Goal: Transaction & Acquisition: Book appointment/travel/reservation

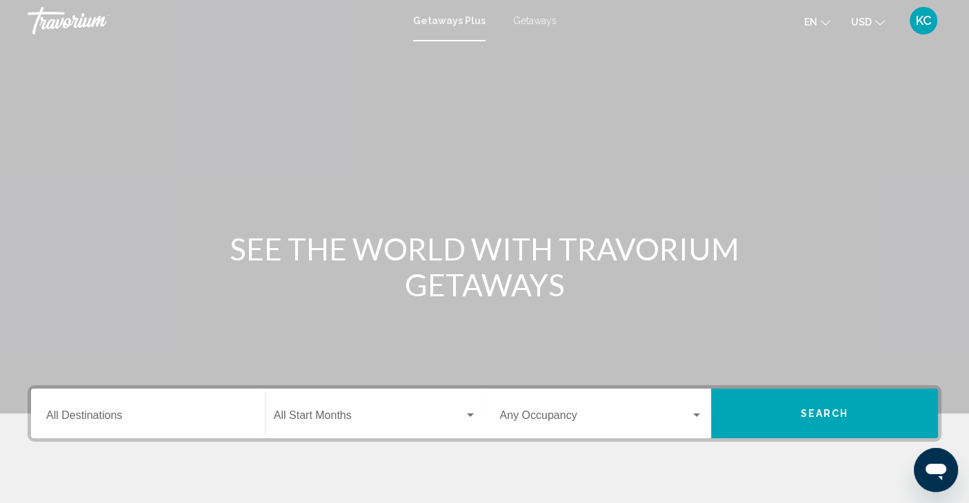
click at [94, 417] on input "Destination All Destinations" at bounding box center [147, 418] width 203 height 12
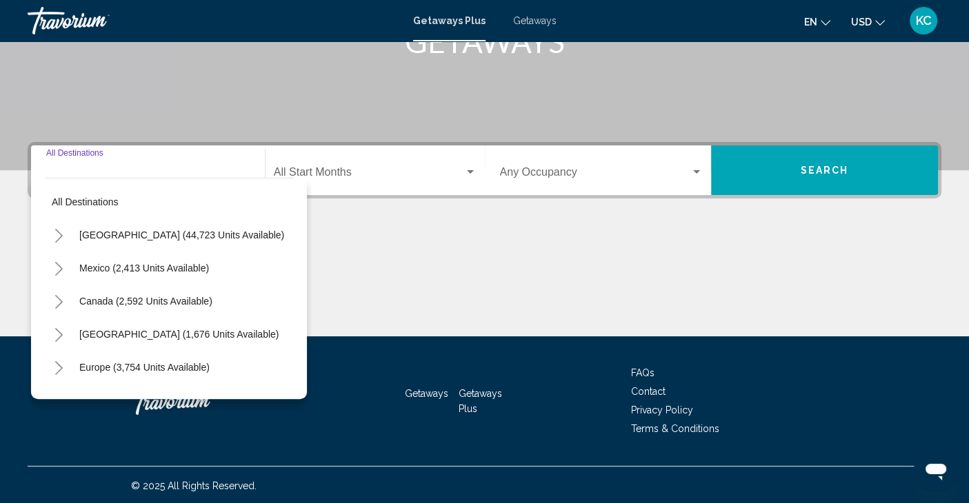
scroll to position [245, 0]
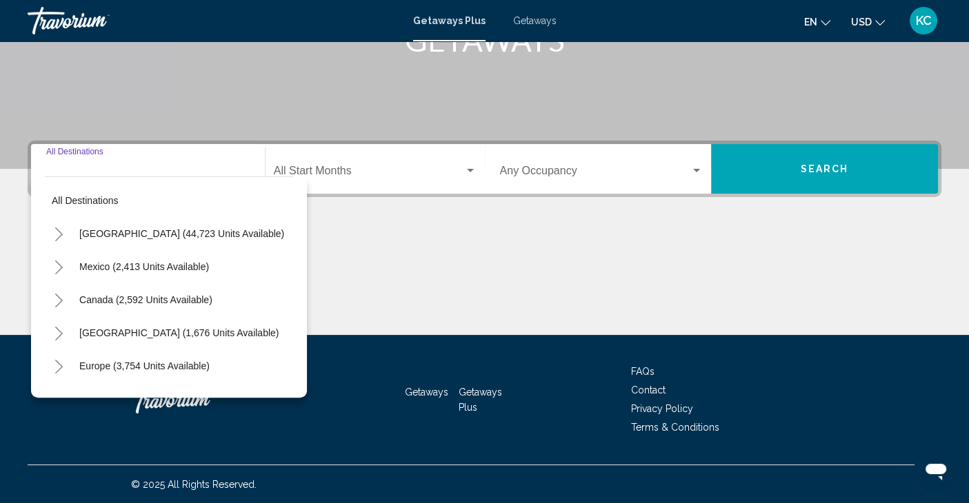
click at [59, 230] on icon "Toggle United States (44,723 units available)" at bounding box center [59, 235] width 10 height 14
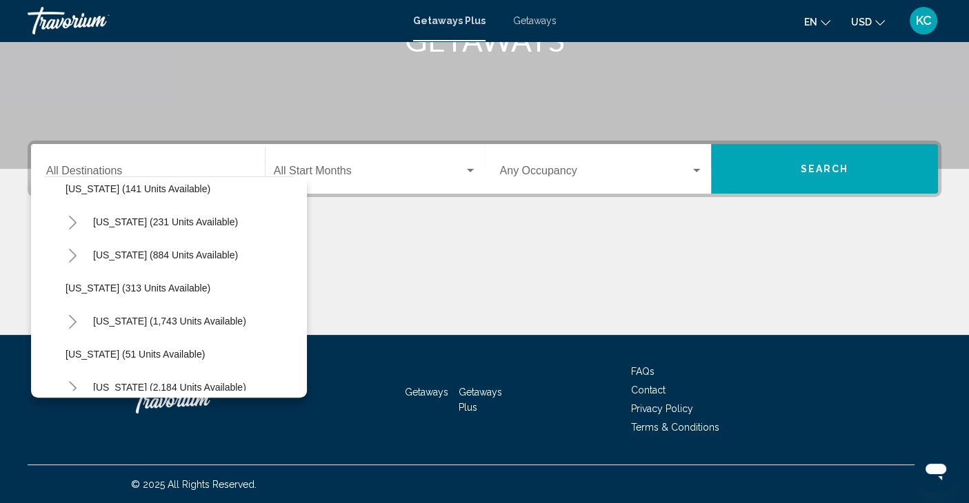
scroll to position [922, 0]
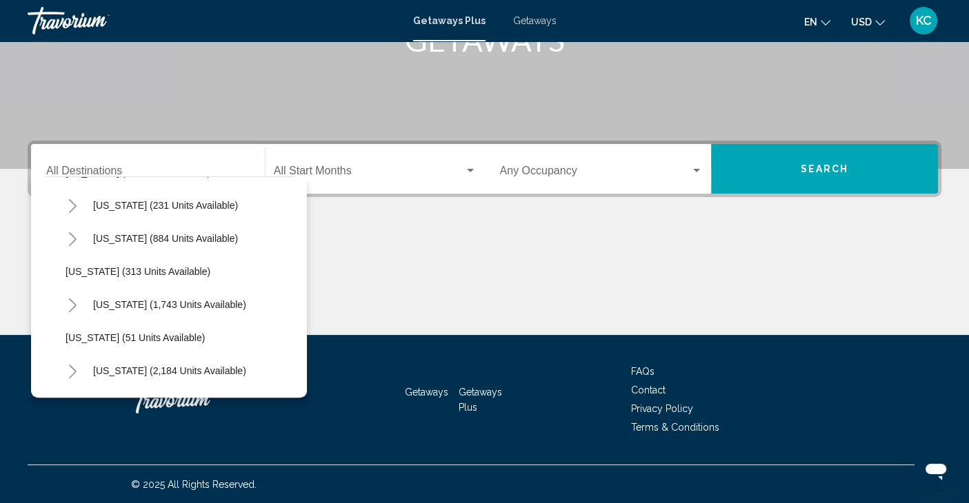
click at [80, 268] on span "Oregon (313 units available)" at bounding box center [138, 271] width 145 height 11
type input "**********"
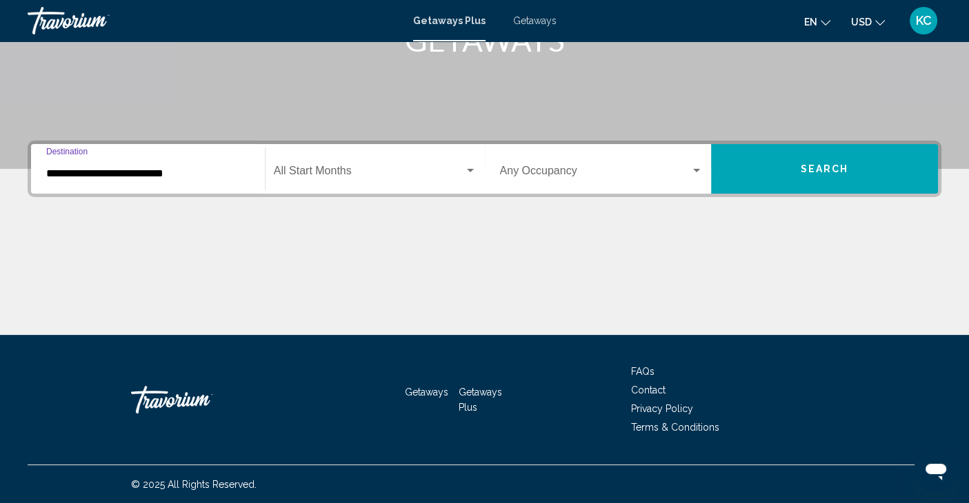
click at [442, 172] on span "Search widget" at bounding box center [369, 174] width 190 height 12
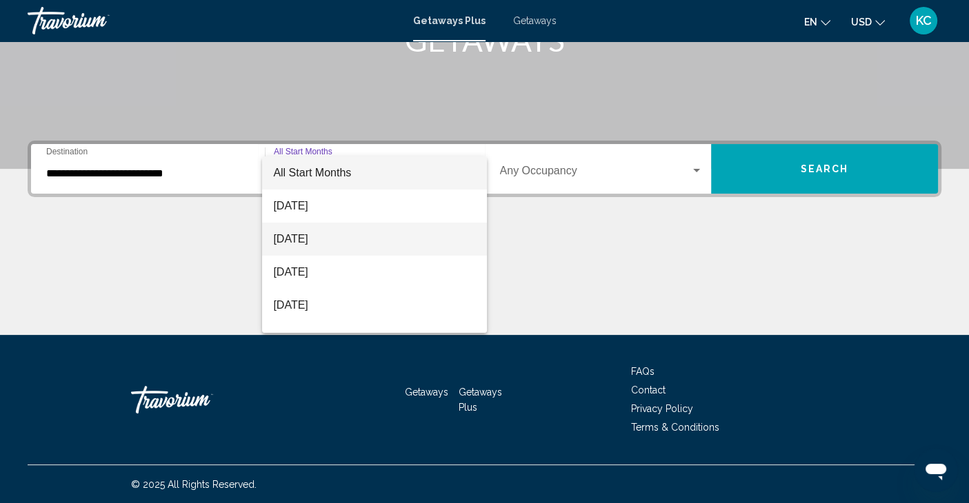
click at [297, 233] on span "September 2025" at bounding box center [374, 239] width 203 height 33
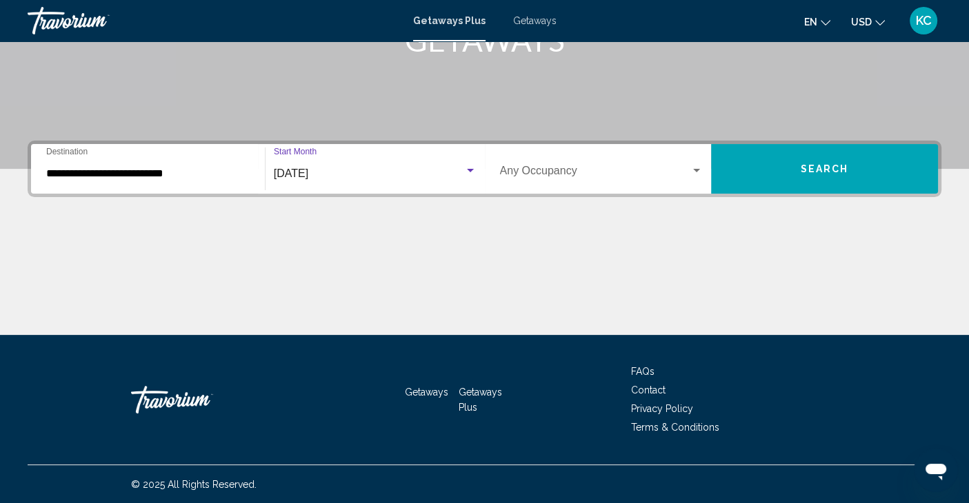
click at [821, 164] on span "Search" at bounding box center [825, 169] width 48 height 11
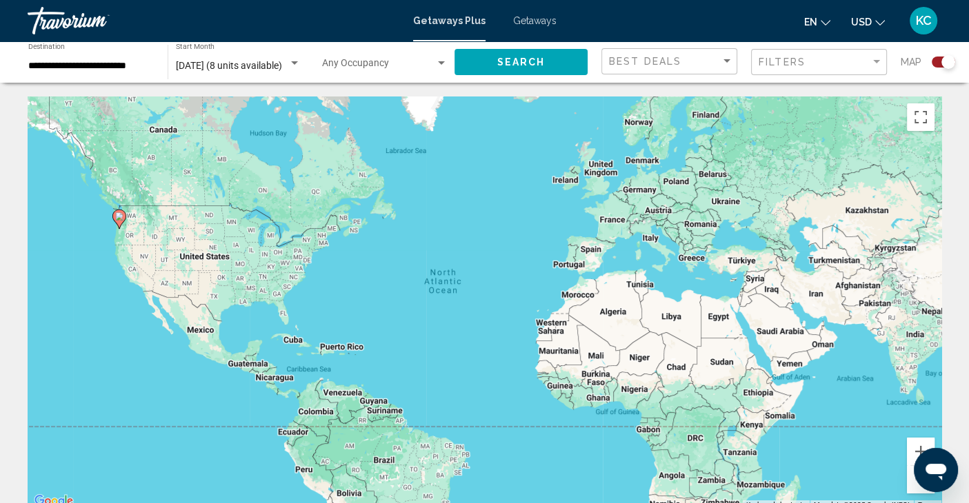
click at [936, 60] on div "Search widget" at bounding box center [943, 62] width 23 height 11
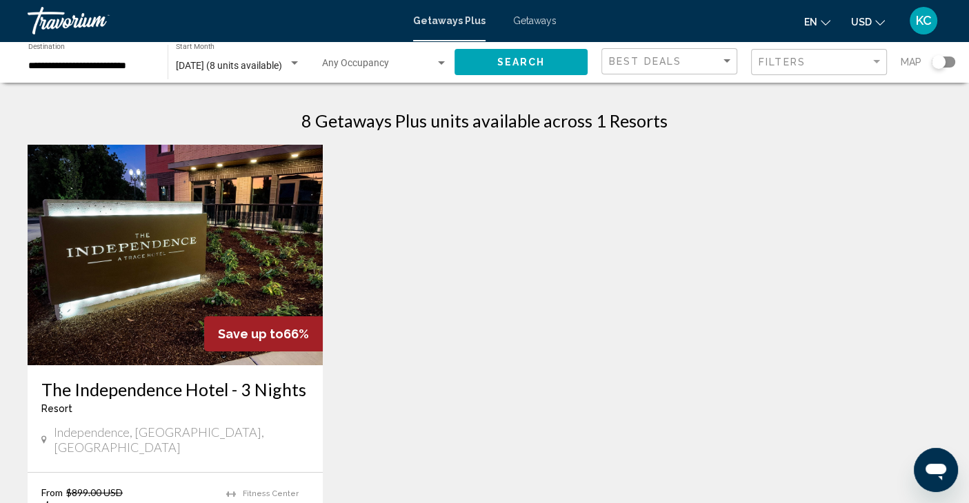
click at [118, 390] on h3 "The Independence Hotel - 3 Nights" at bounding box center [175, 389] width 268 height 21
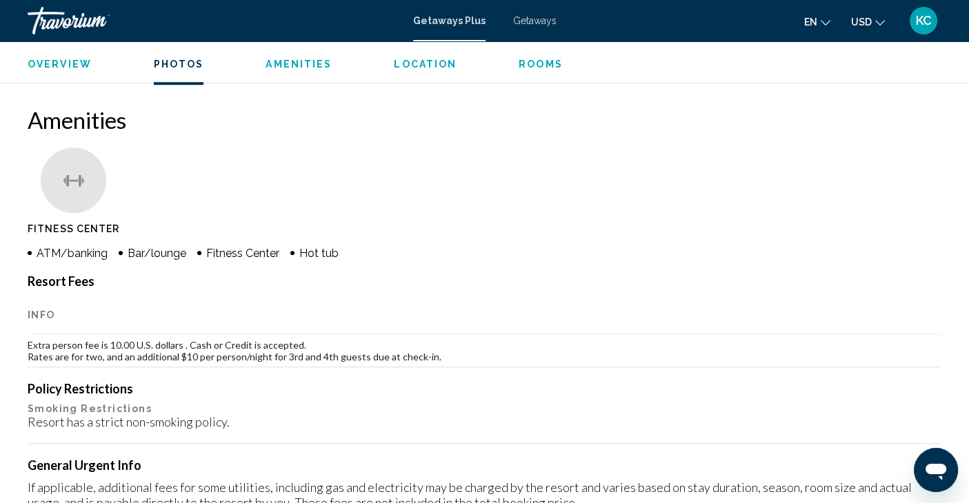
scroll to position [1067, 0]
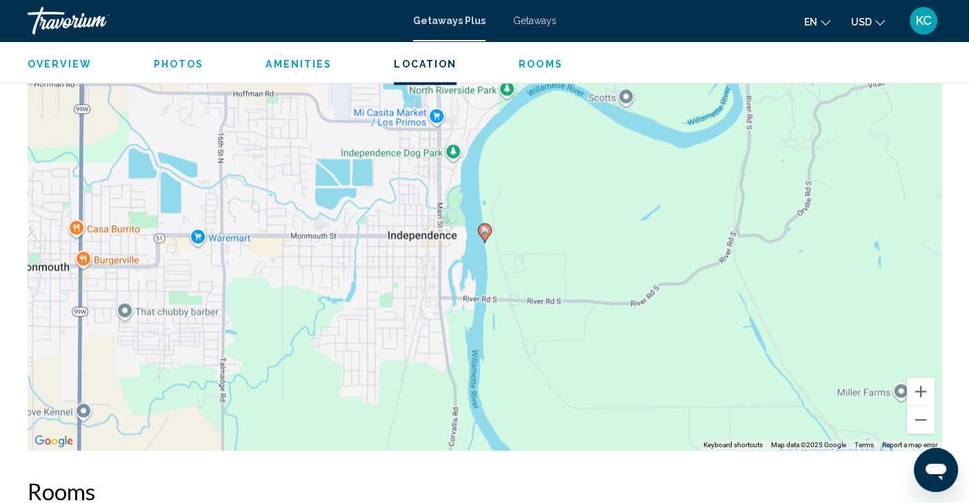
scroll to position [1608, 0]
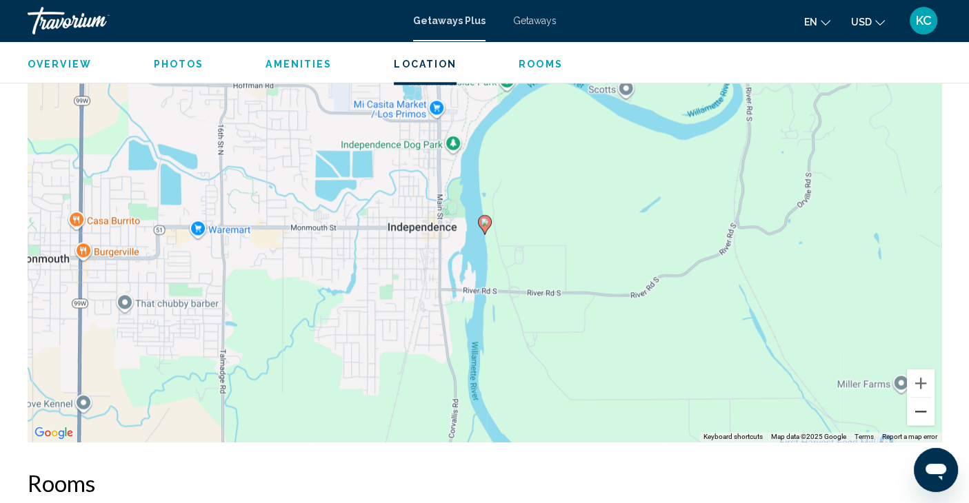
click at [919, 409] on button "Zoom out" at bounding box center [921, 412] width 28 height 28
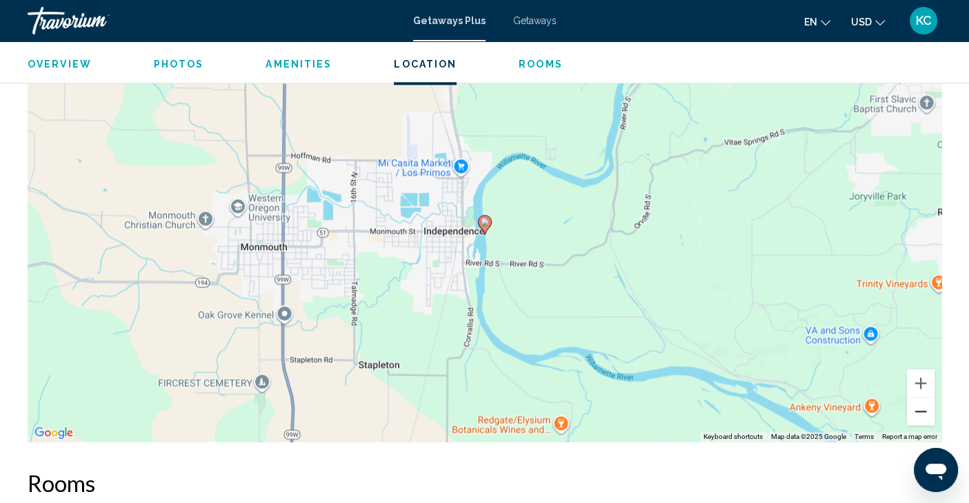
click at [919, 407] on button "Zoom out" at bounding box center [921, 412] width 28 height 28
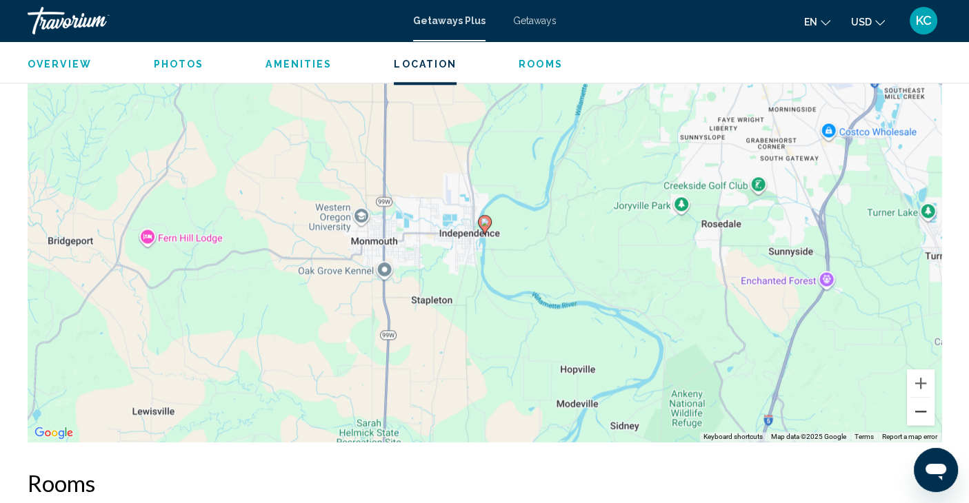
click at [919, 407] on button "Zoom out" at bounding box center [921, 412] width 28 height 28
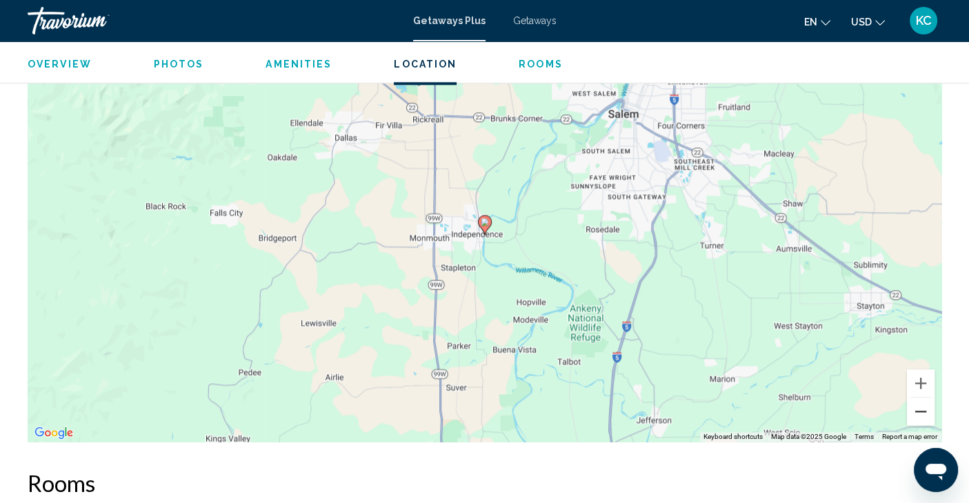
click at [919, 407] on button "Zoom out" at bounding box center [921, 412] width 28 height 28
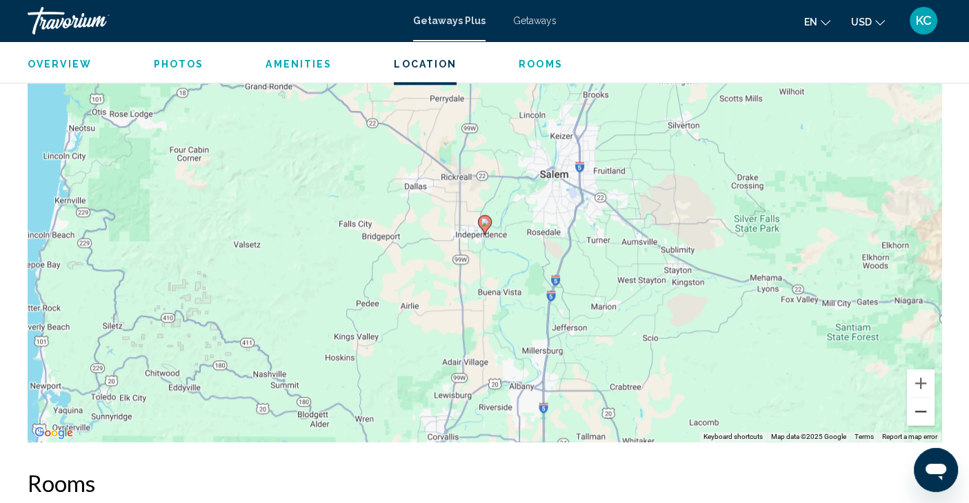
click at [919, 407] on button "Zoom out" at bounding box center [921, 412] width 28 height 28
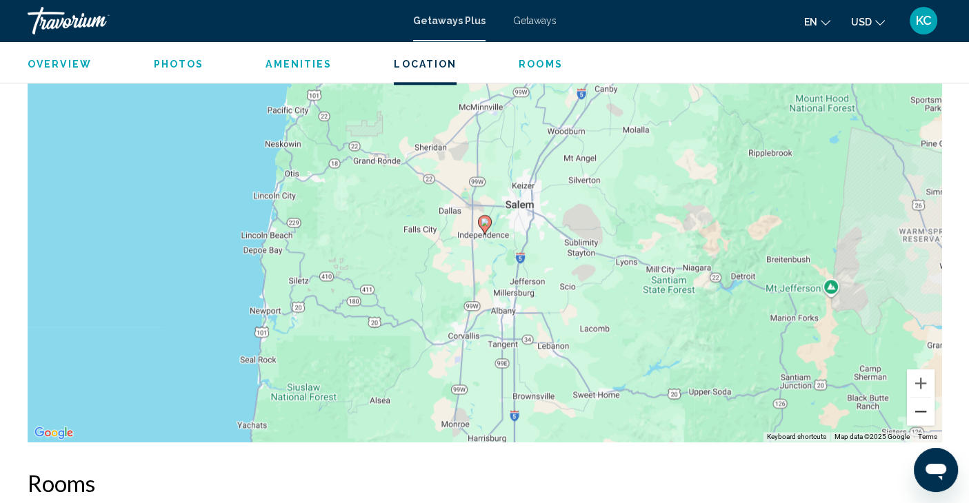
click at [919, 407] on button "Zoom out" at bounding box center [921, 412] width 28 height 28
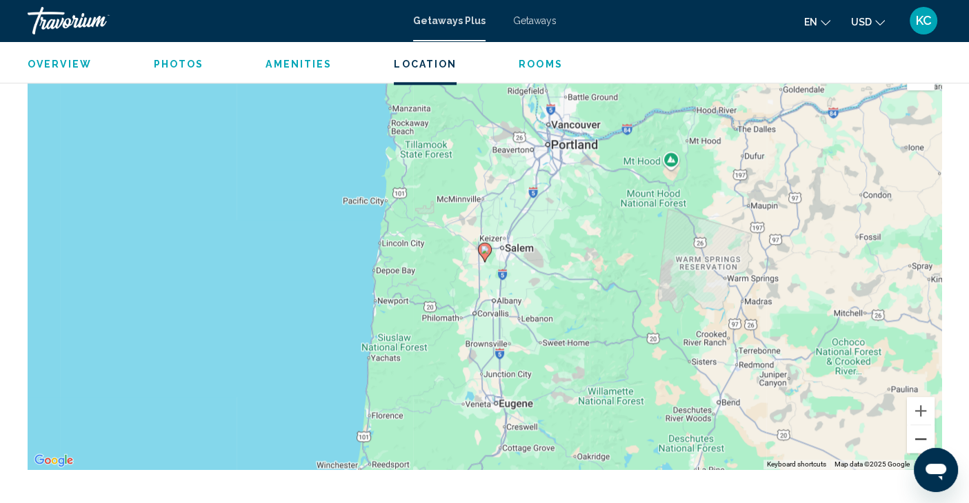
scroll to position [1498, 0]
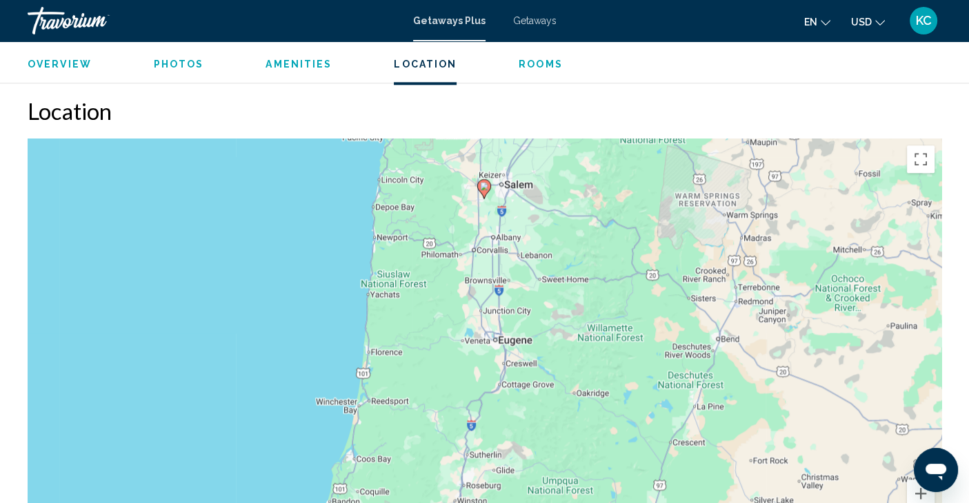
drag, startPoint x: 662, startPoint y: 413, endPoint x: 661, endPoint y: 268, distance: 144.8
click at [661, 268] on div "To activate drag with keyboard, press Alt + Enter. Once in keyboard drag state,…" at bounding box center [485, 346] width 914 height 414
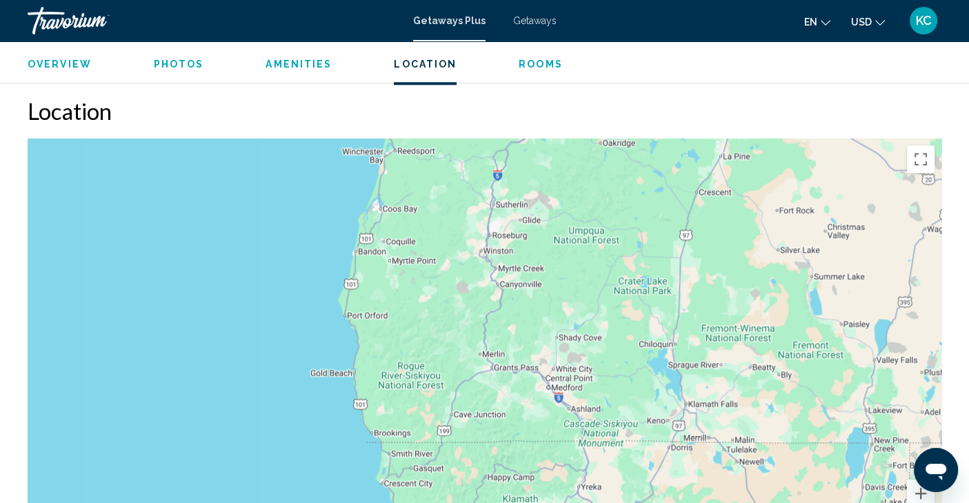
drag, startPoint x: 406, startPoint y: 440, endPoint x: 434, endPoint y: 187, distance: 254.7
click at [434, 187] on div "To activate drag with keyboard, press Alt + Enter. Once in keyboard drag state,…" at bounding box center [485, 346] width 914 height 414
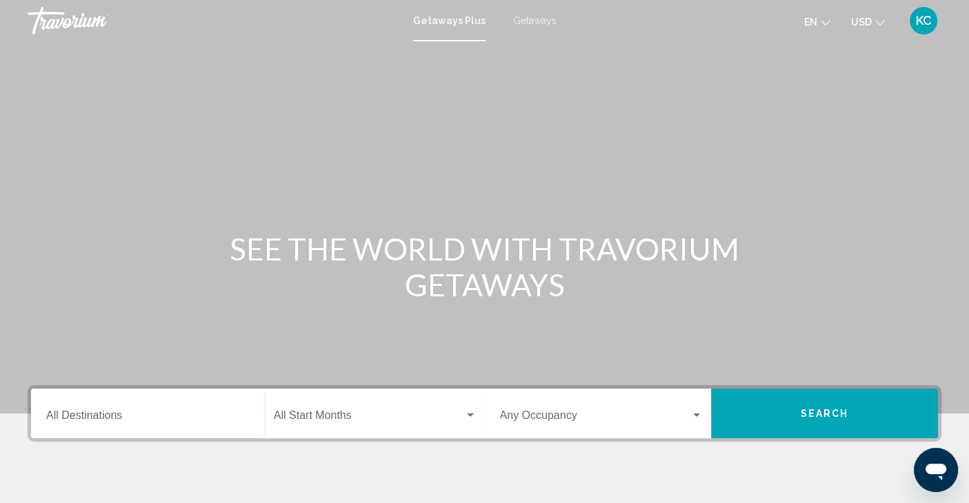
click at [157, 404] on div "Destination All Destinations" at bounding box center [147, 413] width 203 height 43
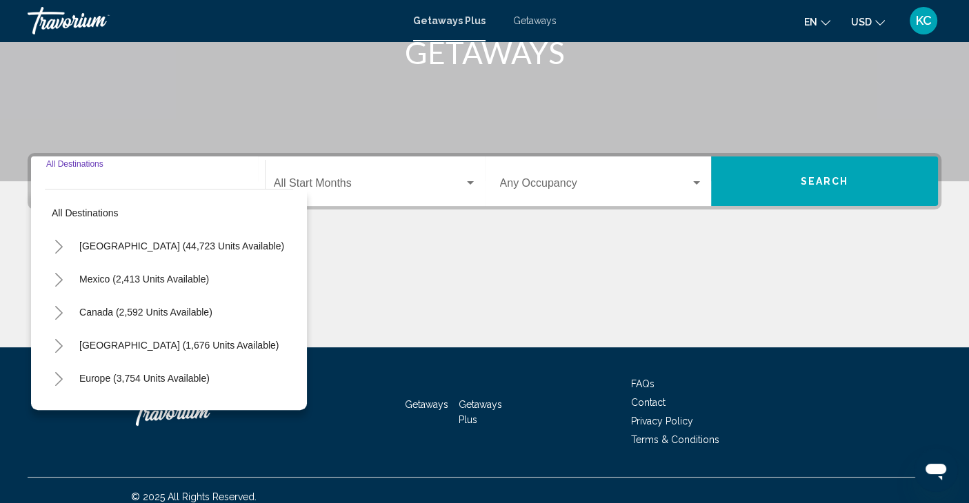
scroll to position [245, 0]
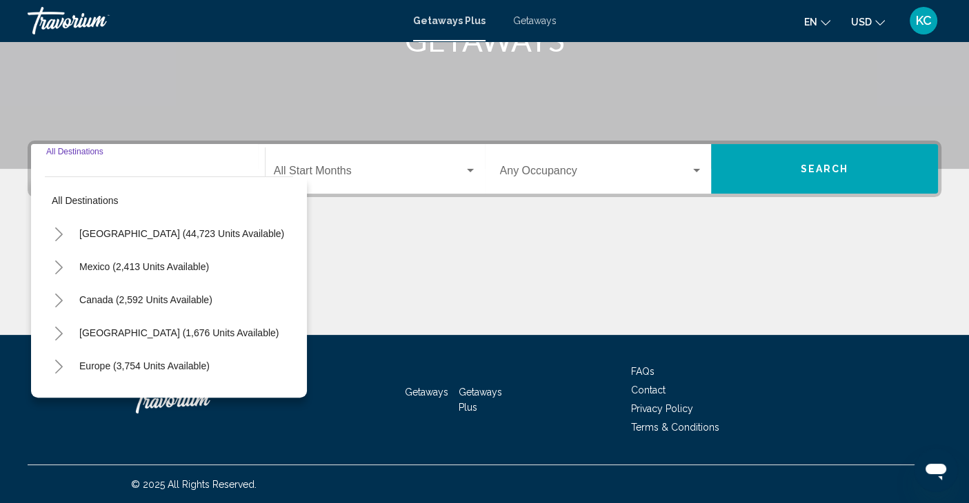
click at [56, 232] on icon "Toggle United States (44,723 units available)" at bounding box center [59, 235] width 10 height 14
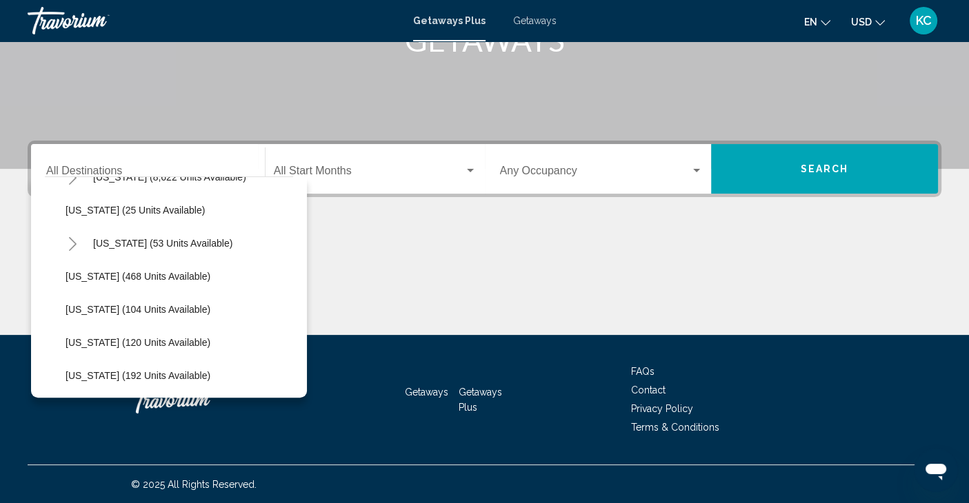
scroll to position [266, 0]
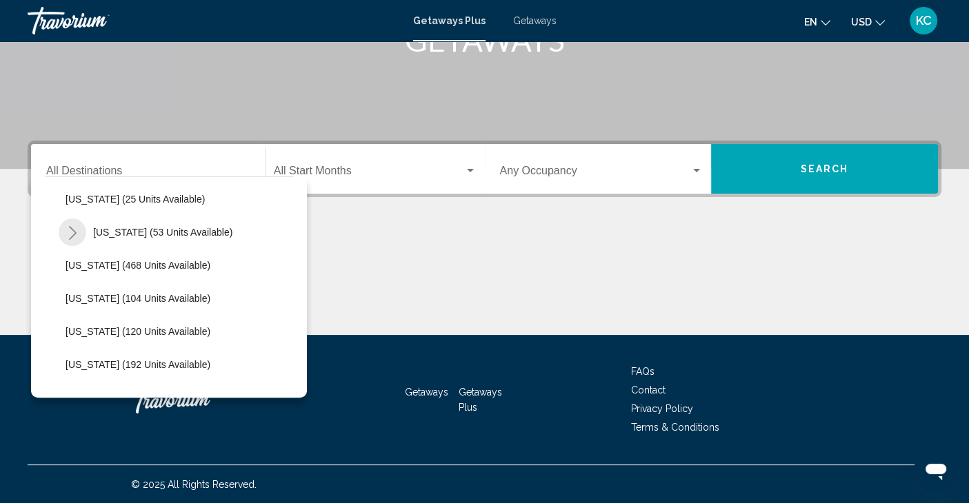
click at [74, 228] on icon "Toggle Hawaii (53 units available)" at bounding box center [73, 233] width 10 height 14
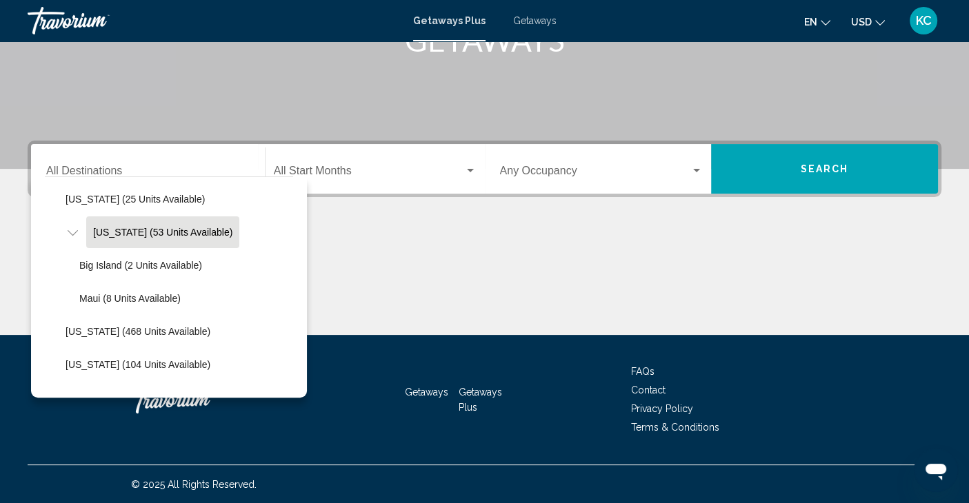
click at [134, 232] on span "Hawaii (53 units available)" at bounding box center [162, 232] width 139 height 11
type input "**********"
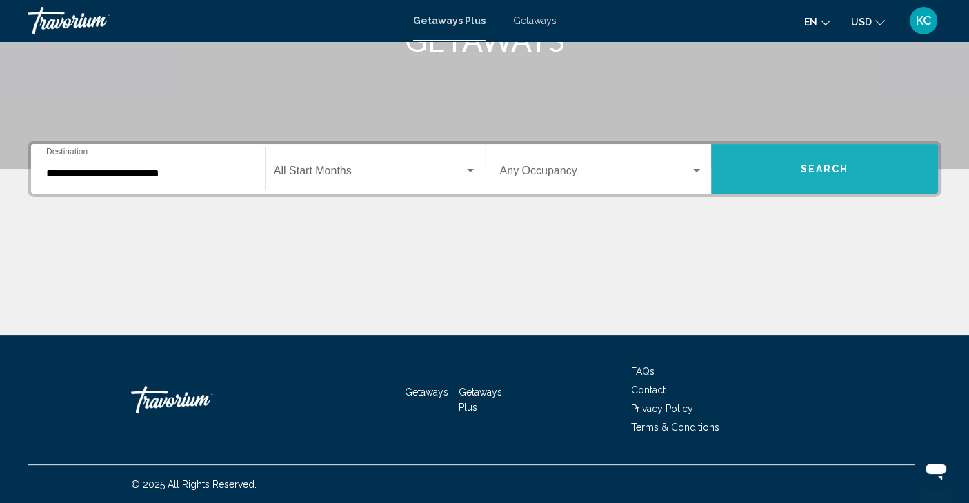
click at [814, 166] on span "Search" at bounding box center [825, 169] width 48 height 11
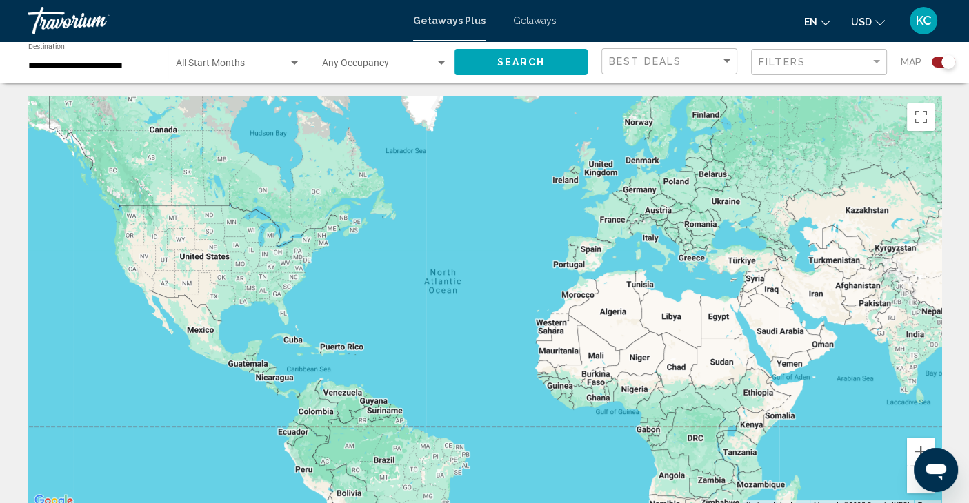
click at [944, 63] on div "Search widget" at bounding box center [948, 62] width 14 height 14
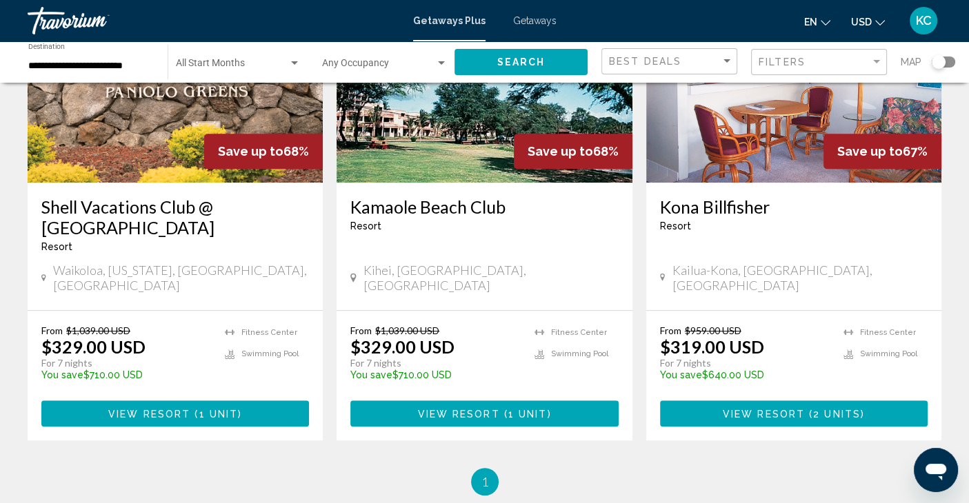
scroll to position [684, 0]
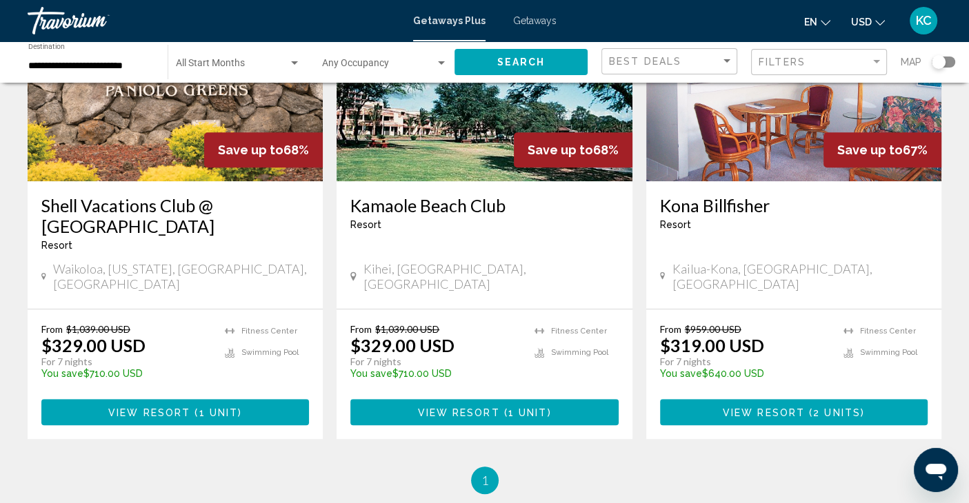
click at [386, 195] on h3 "Kamaole Beach Club" at bounding box center [484, 205] width 268 height 21
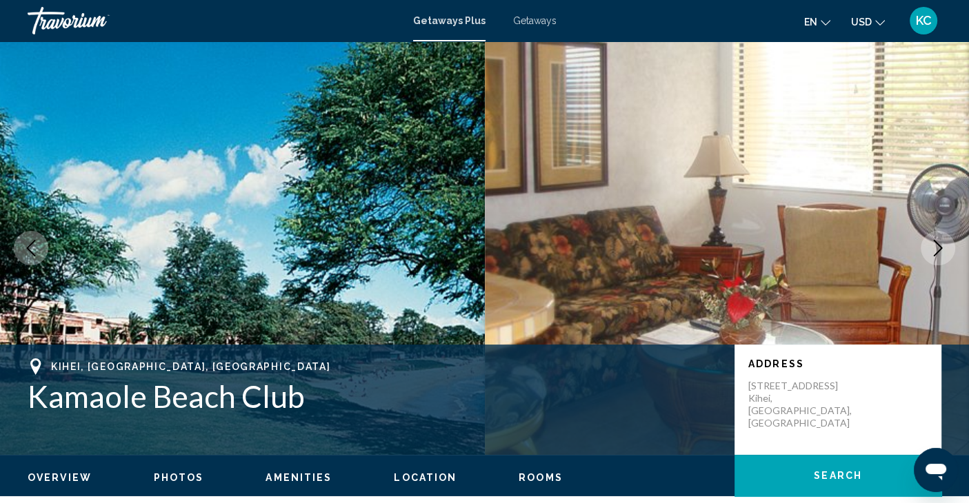
click at [412, 475] on span "Location" at bounding box center [425, 477] width 63 height 11
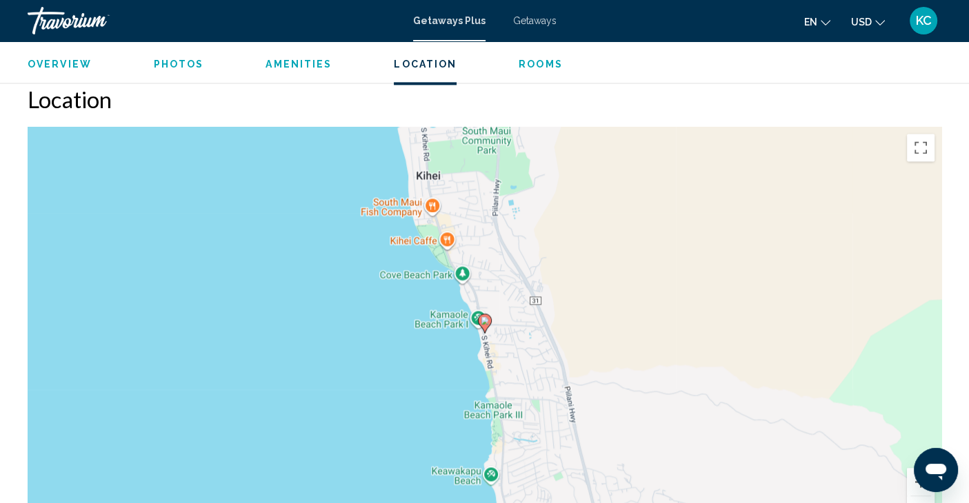
scroll to position [1894, 0]
click at [524, 22] on span "Getaways" at bounding box center [534, 20] width 43 height 11
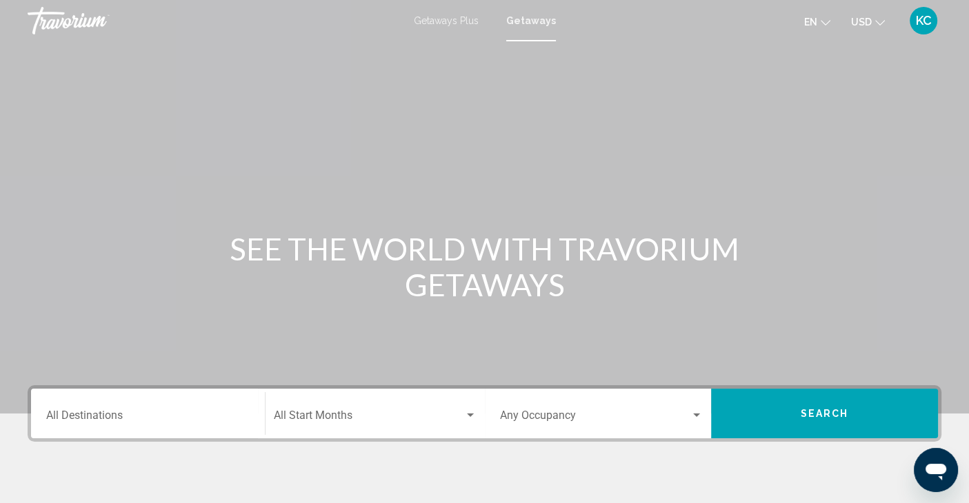
click at [99, 418] on input "Destination All Destinations" at bounding box center [147, 418] width 203 height 12
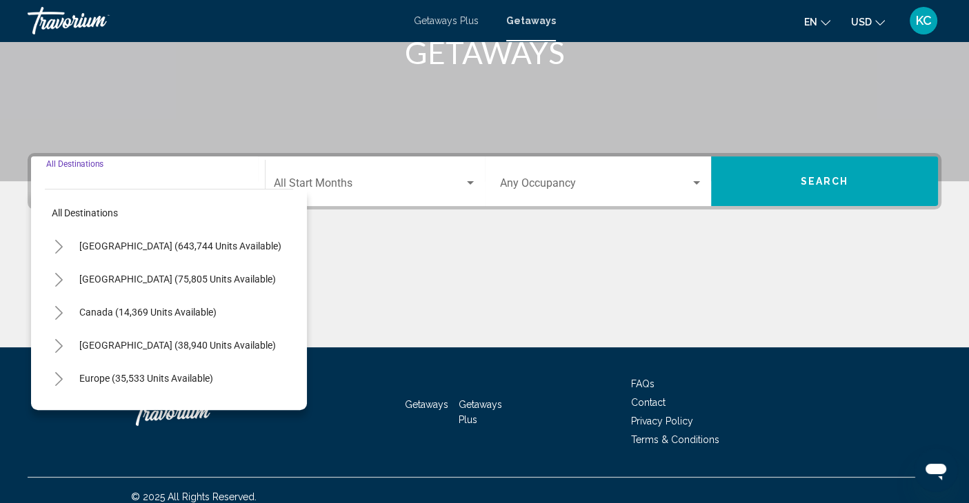
scroll to position [245, 0]
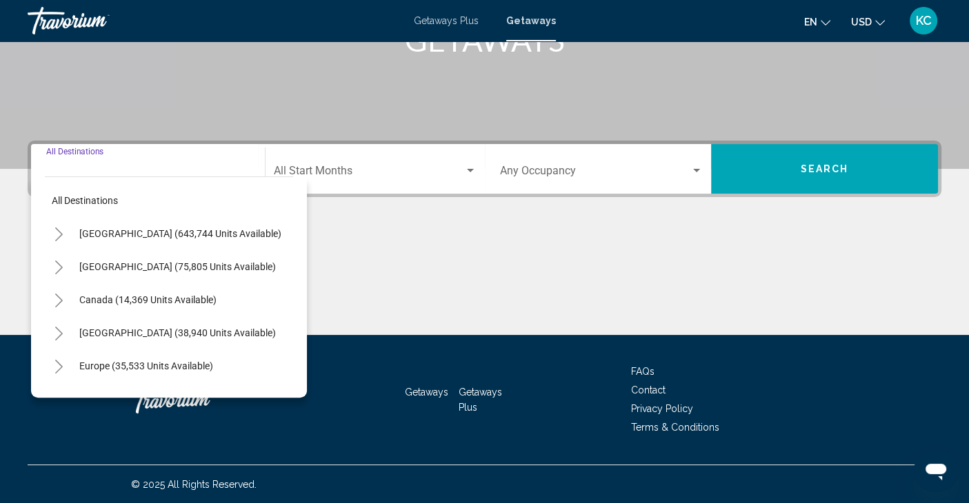
click at [58, 228] on icon "Toggle United States (643,744 units available)" at bounding box center [59, 235] width 10 height 14
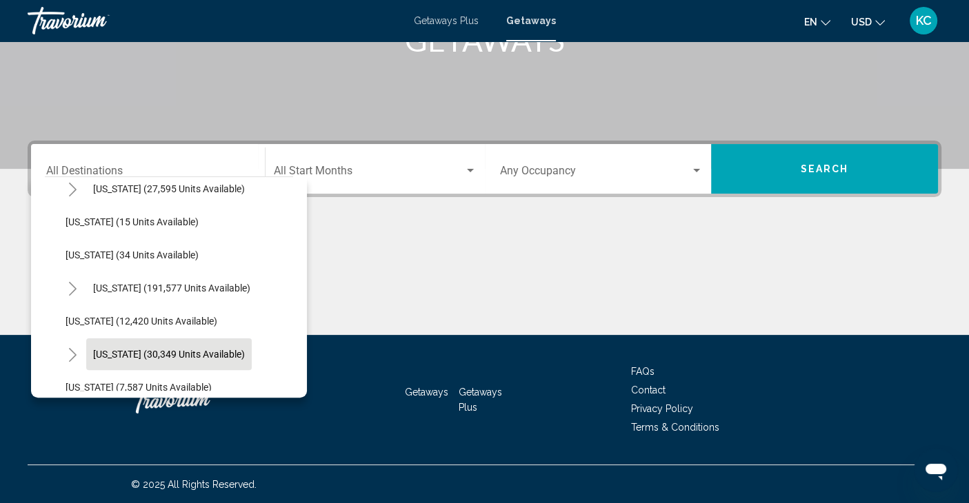
click at [178, 352] on span "Hawaii (30,349 units available)" at bounding box center [169, 354] width 152 height 11
type input "**********"
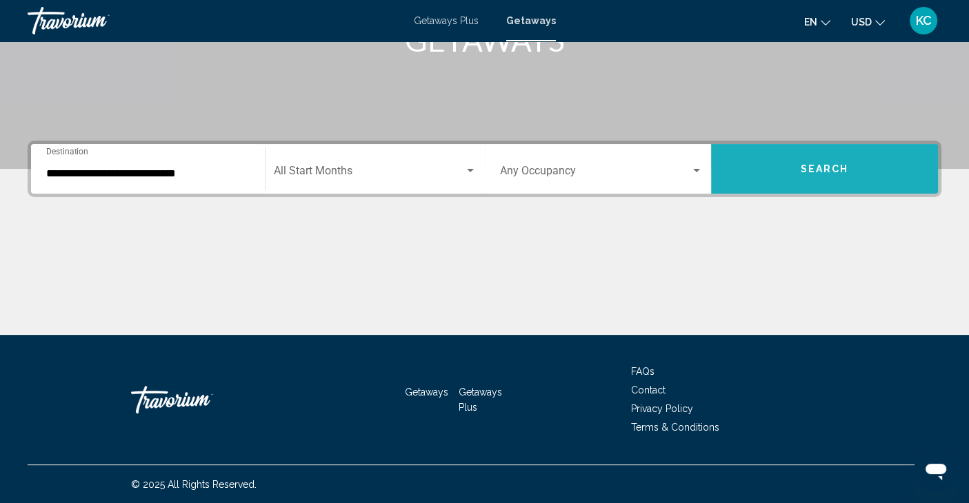
click at [838, 164] on span "Search" at bounding box center [825, 169] width 48 height 11
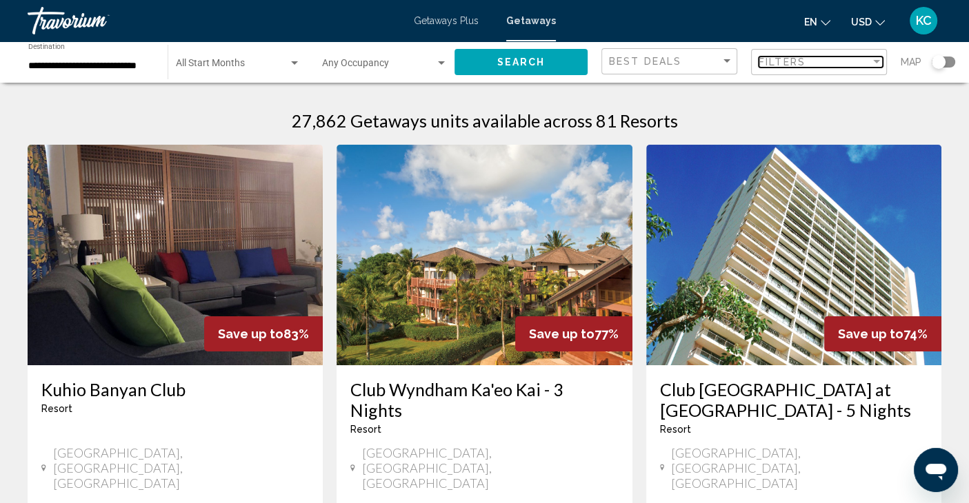
click at [875, 61] on div "Filter" at bounding box center [876, 62] width 12 height 11
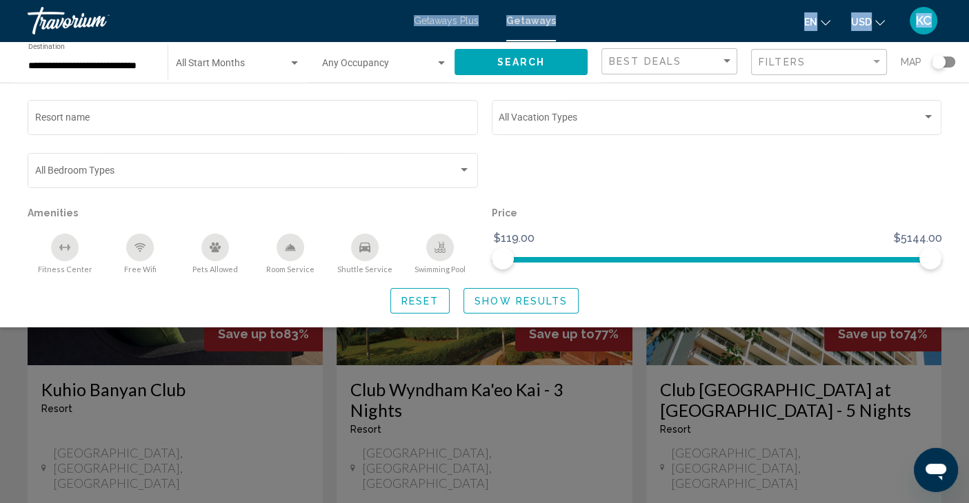
drag, startPoint x: 134, startPoint y: 45, endPoint x: 152, endPoint y: 9, distance: 40.1
click at [139, 39] on div "**********" at bounding box center [484, 251] width 969 height 503
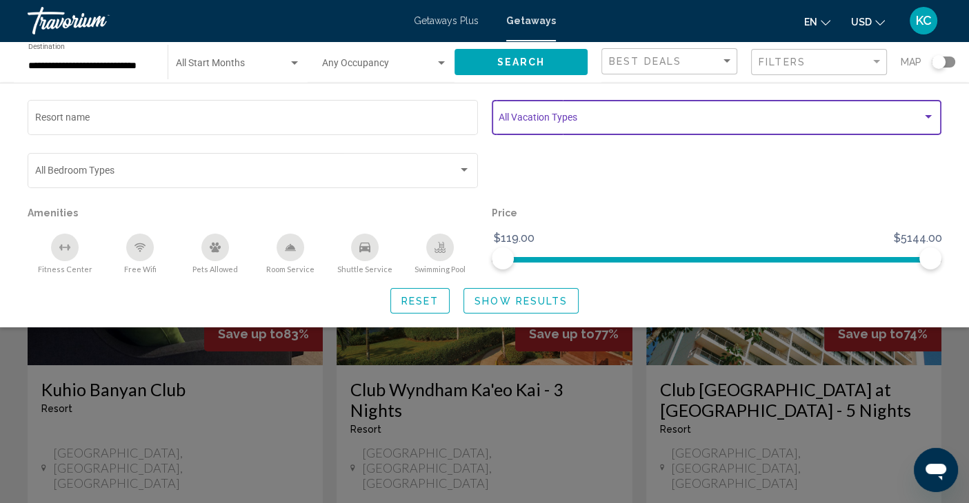
click at [651, 123] on span "Search widget" at bounding box center [710, 119] width 423 height 11
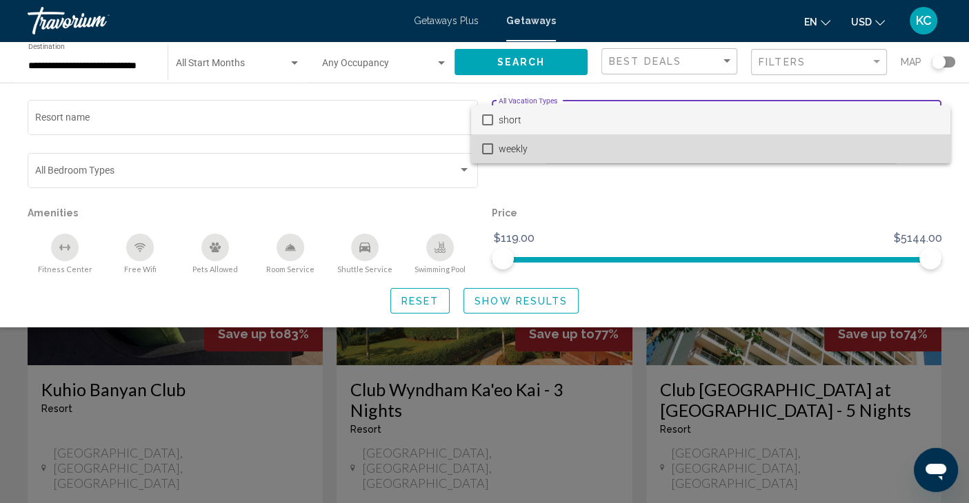
click at [486, 144] on mat-pseudo-checkbox at bounding box center [487, 148] width 11 height 11
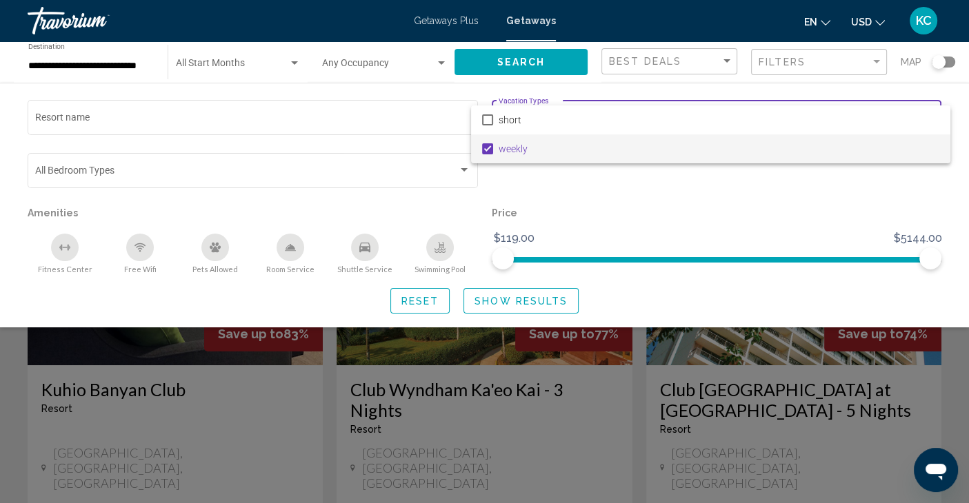
click at [519, 299] on div at bounding box center [484, 251] width 969 height 503
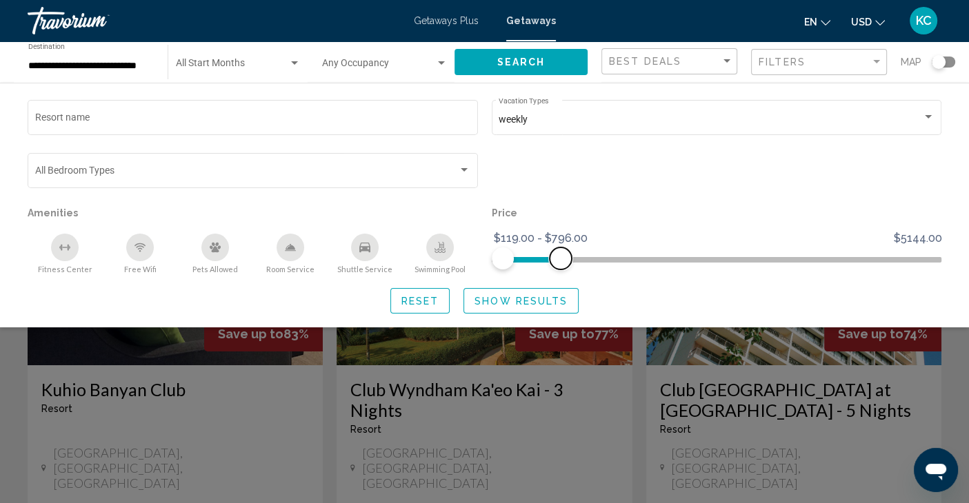
drag, startPoint x: 925, startPoint y: 257, endPoint x: 560, endPoint y: 254, distance: 364.9
click at [560, 254] on span "Search widget" at bounding box center [561, 259] width 22 height 22
click at [525, 299] on span "Show Results" at bounding box center [521, 301] width 93 height 11
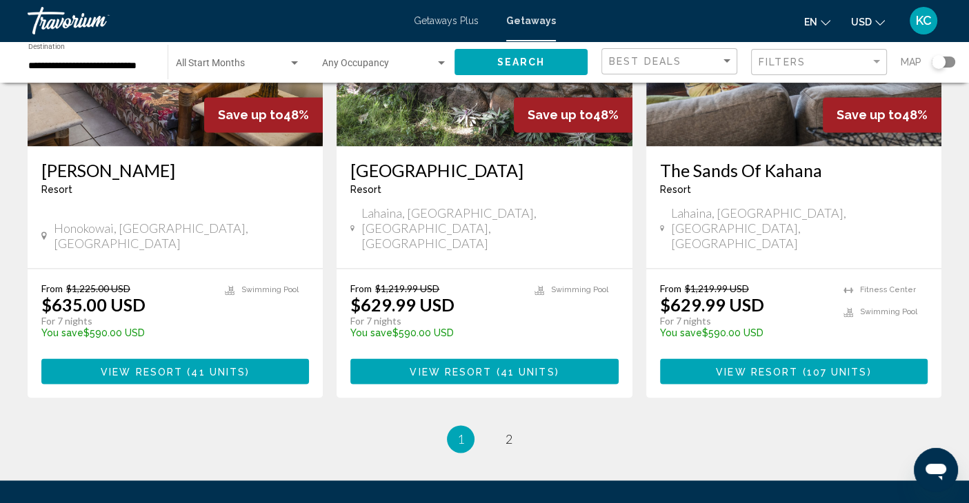
scroll to position [1784, 0]
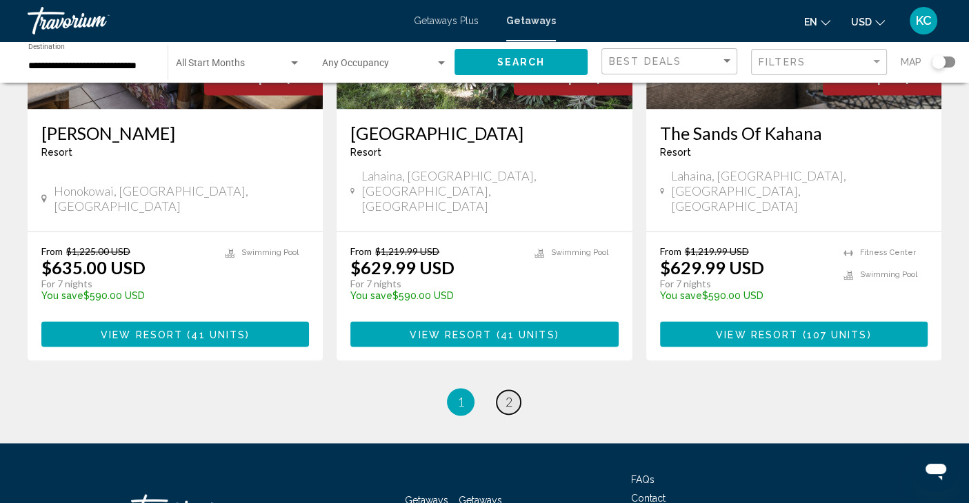
click at [508, 395] on span "2" at bounding box center [509, 402] width 7 height 15
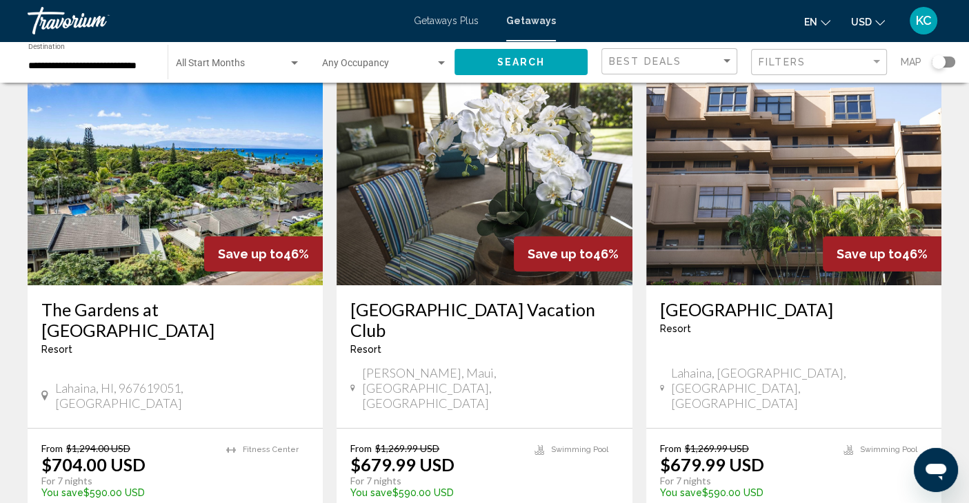
scroll to position [520, 0]
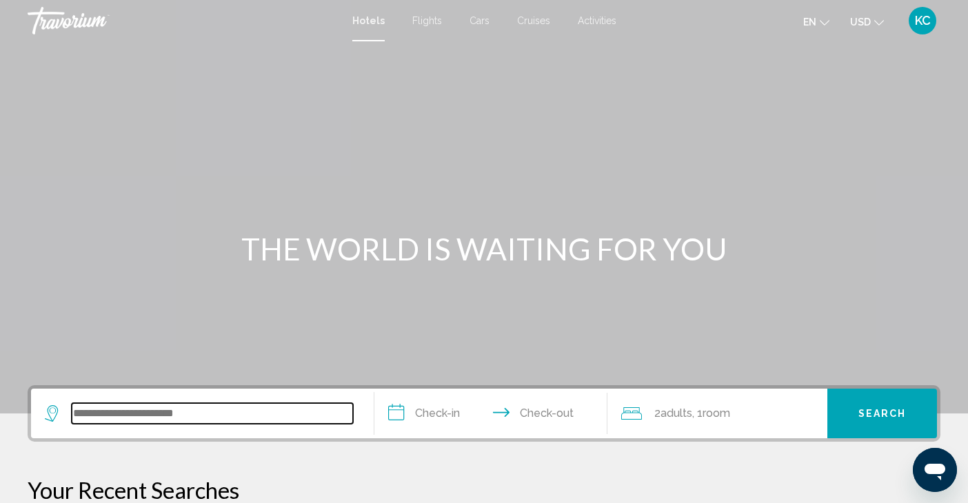
click at [91, 414] on input "Search widget" at bounding box center [212, 413] width 281 height 21
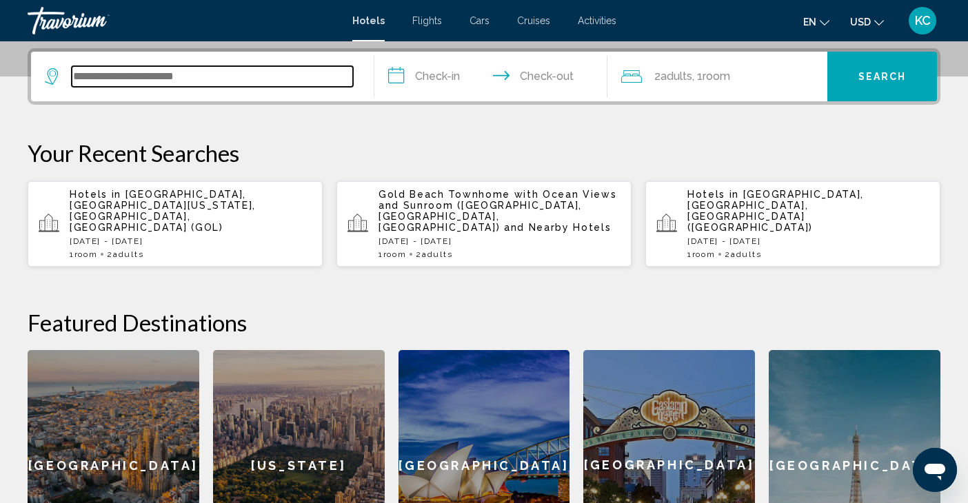
scroll to position [340, 0]
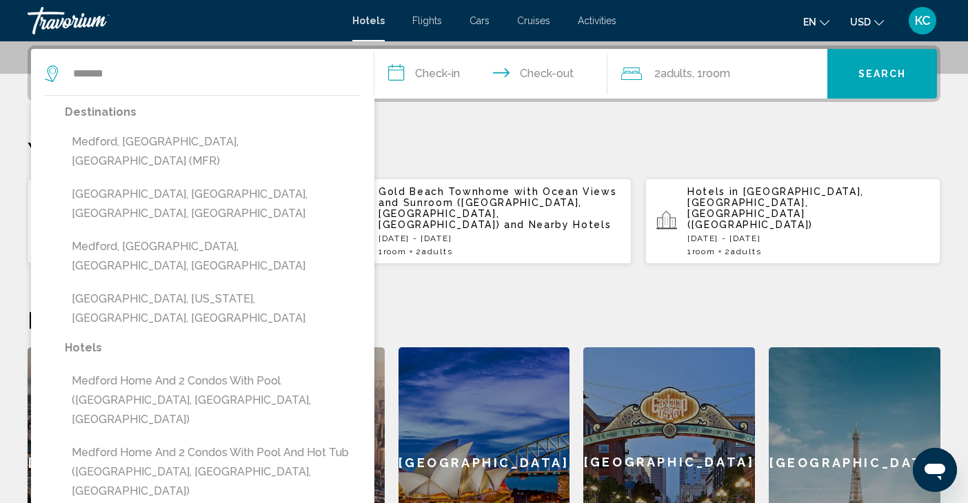
click at [150, 145] on button "Medford, [GEOGRAPHIC_DATA], [GEOGRAPHIC_DATA] (MFR)" at bounding box center [213, 152] width 296 height 46
type input "**********"
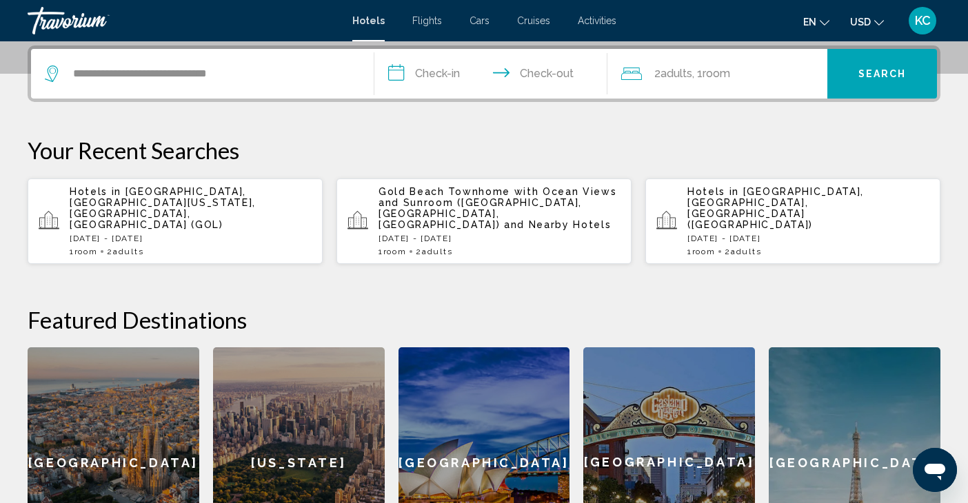
click at [417, 67] on input "**********" at bounding box center [494, 76] width 239 height 54
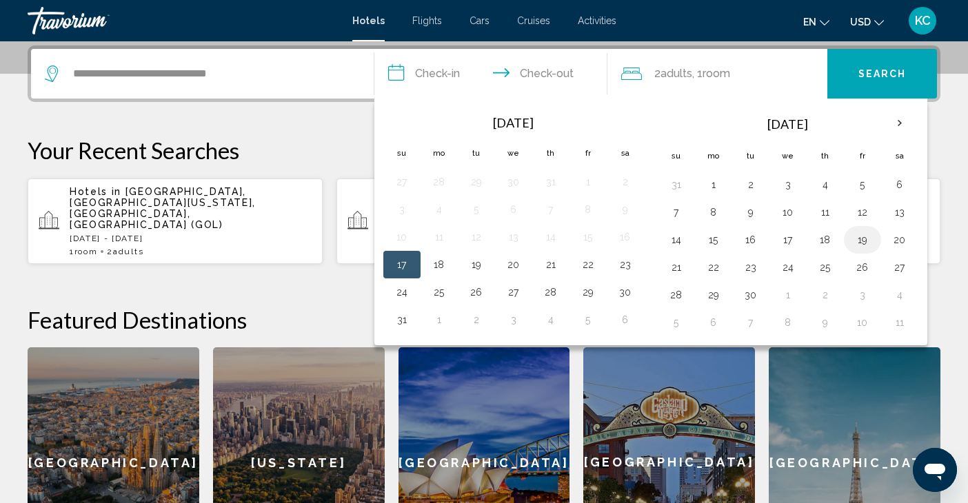
click at [861, 243] on button "19" at bounding box center [863, 239] width 22 height 19
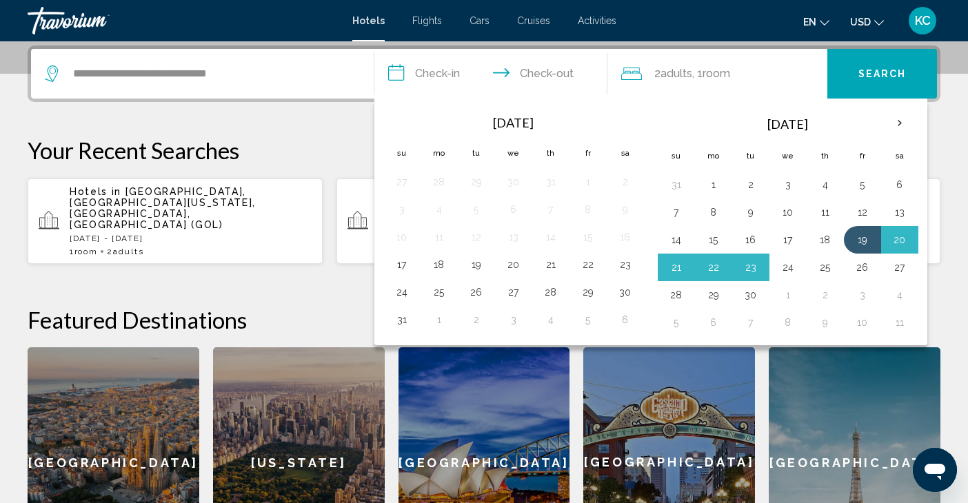
click at [786, 268] on button "24" at bounding box center [788, 267] width 22 height 19
type input "**********"
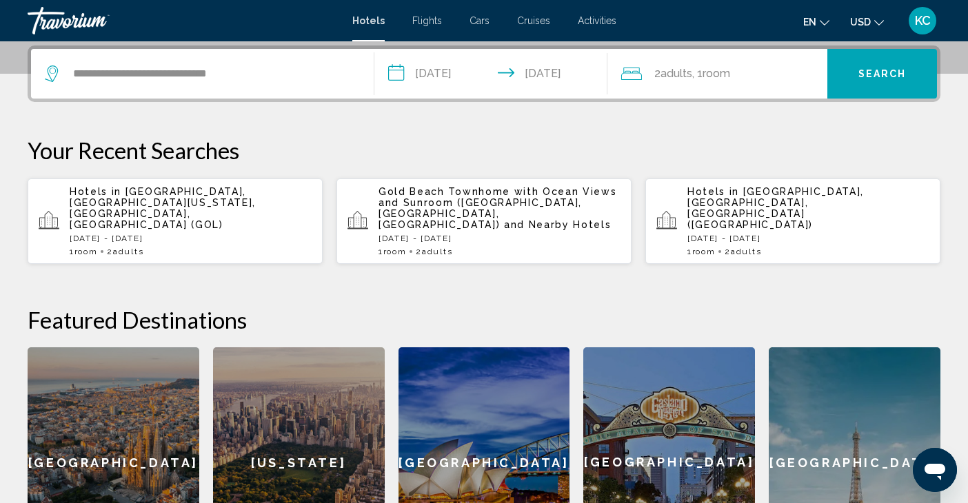
click at [723, 70] on span "Room" at bounding box center [717, 73] width 28 height 13
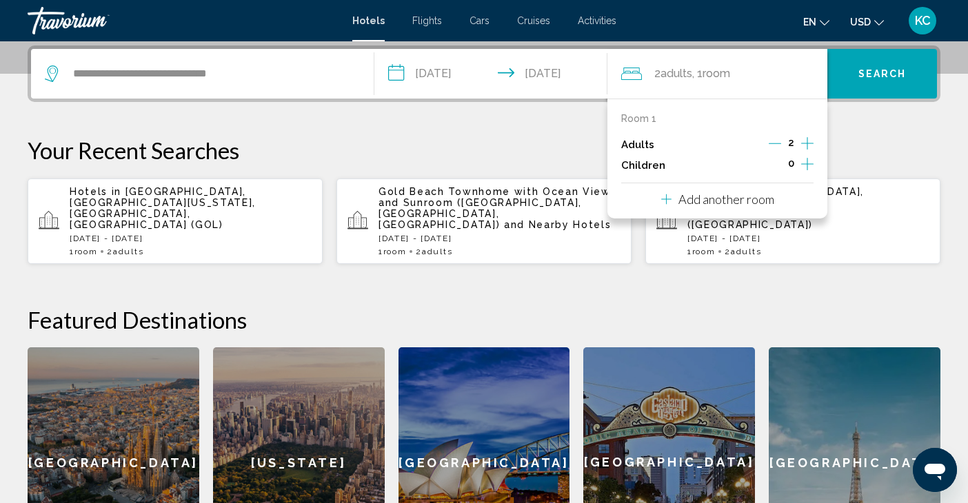
click at [805, 140] on icon "Increment adults" at bounding box center [807, 143] width 12 height 17
click at [881, 72] on span "Search" at bounding box center [883, 74] width 48 height 11
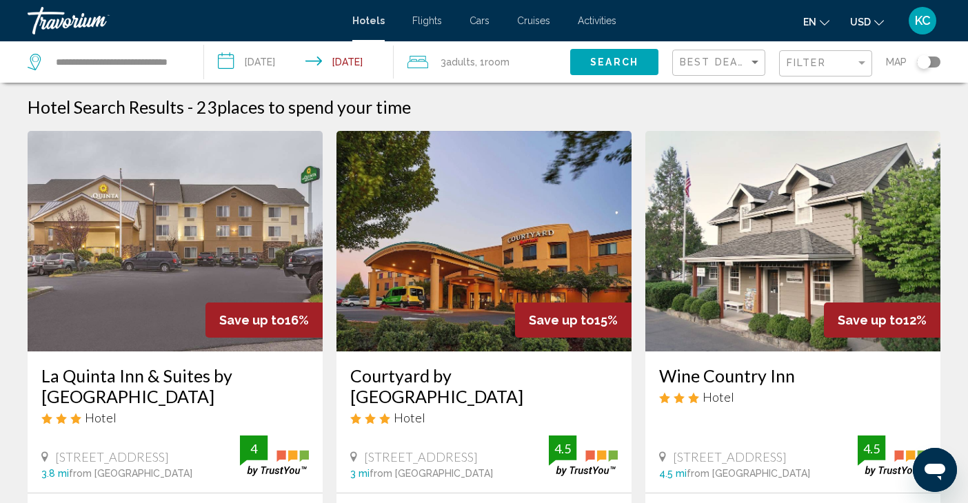
click at [359, 59] on input "**********" at bounding box center [302, 64] width 196 height 46
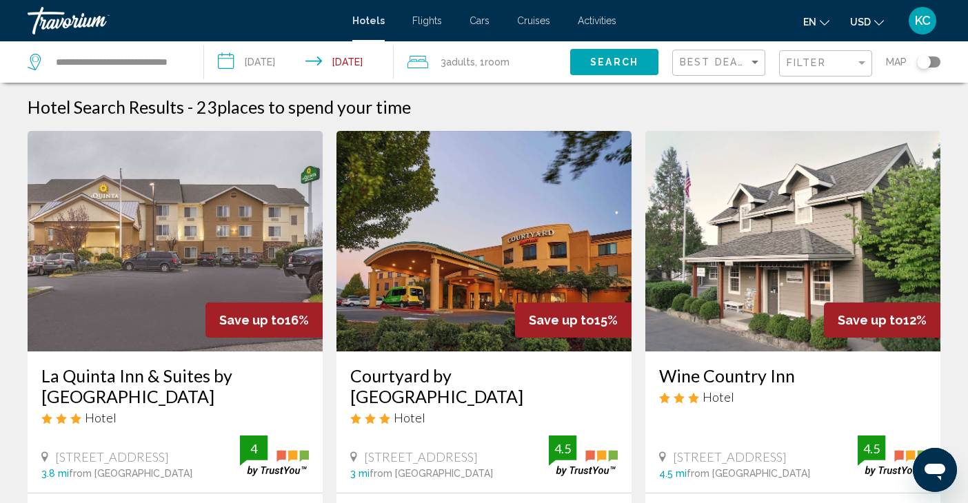
click at [437, 56] on div "3 Adult Adults , 1 Room rooms" at bounding box center [489, 61] width 163 height 19
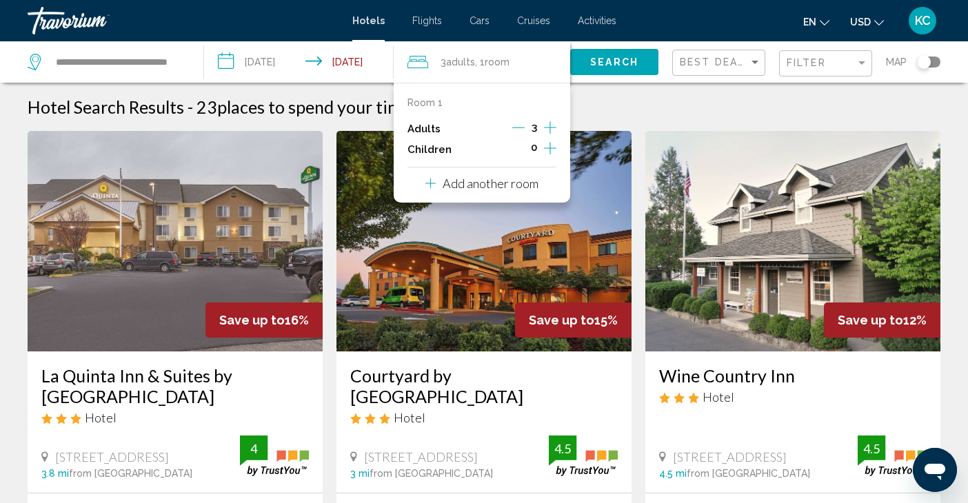
click at [516, 128] on icon "Decrement adults" at bounding box center [518, 128] width 12 height 1
click at [633, 56] on span "Search" at bounding box center [614, 61] width 48 height 11
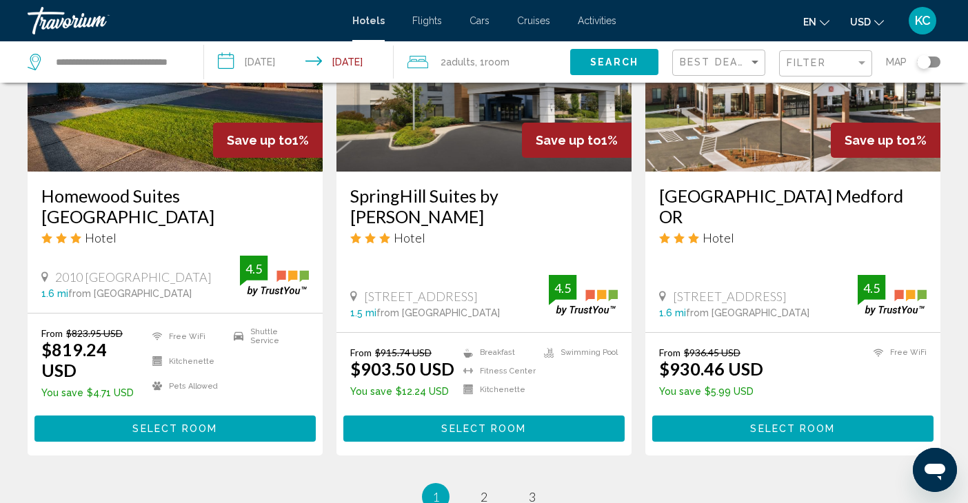
scroll to position [1687, 0]
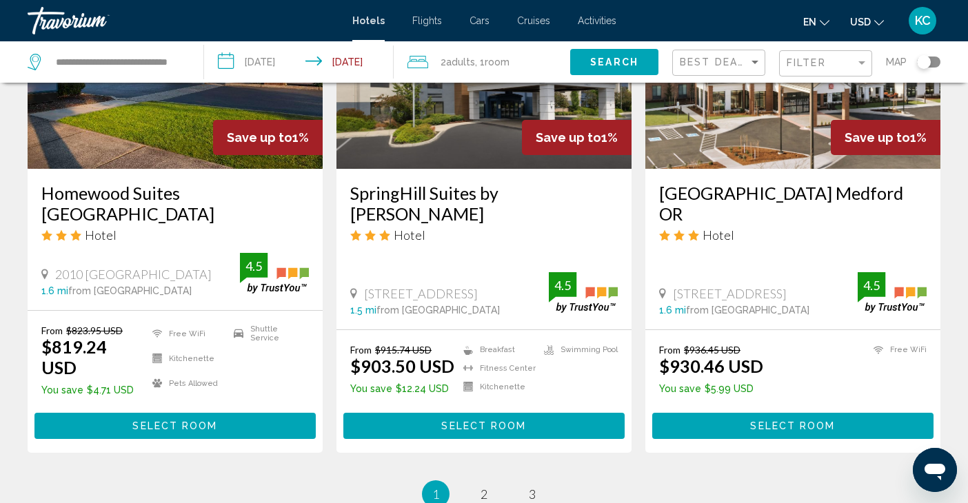
drag, startPoint x: 268, startPoint y: 130, endPoint x: 217, endPoint y: 125, distance: 52.0
click at [265, 130] on span "Save up to" at bounding box center [260, 137] width 66 height 14
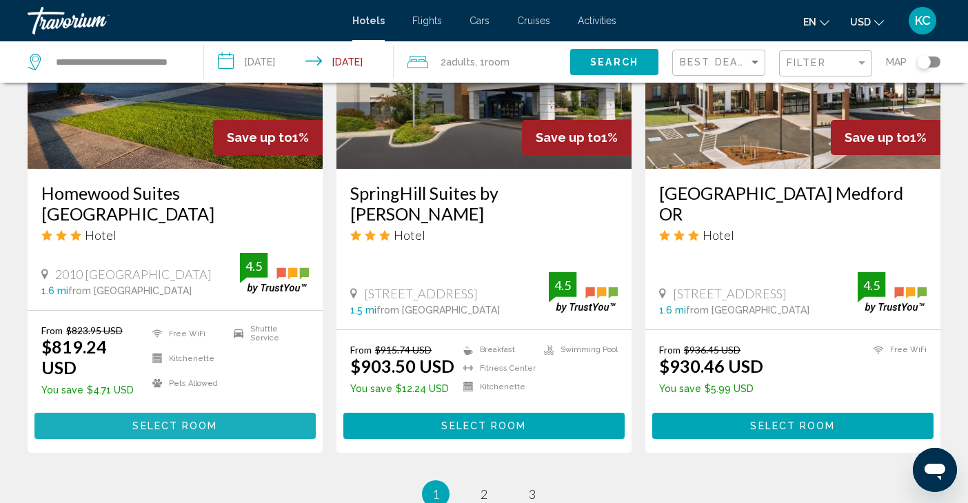
click at [134, 413] on button "Select Room" at bounding box center [174, 426] width 281 height 26
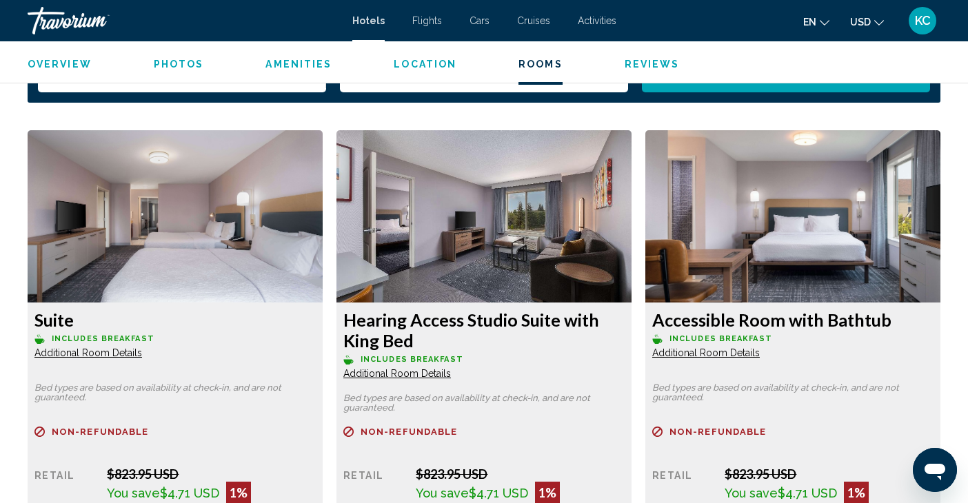
scroll to position [1790, 0]
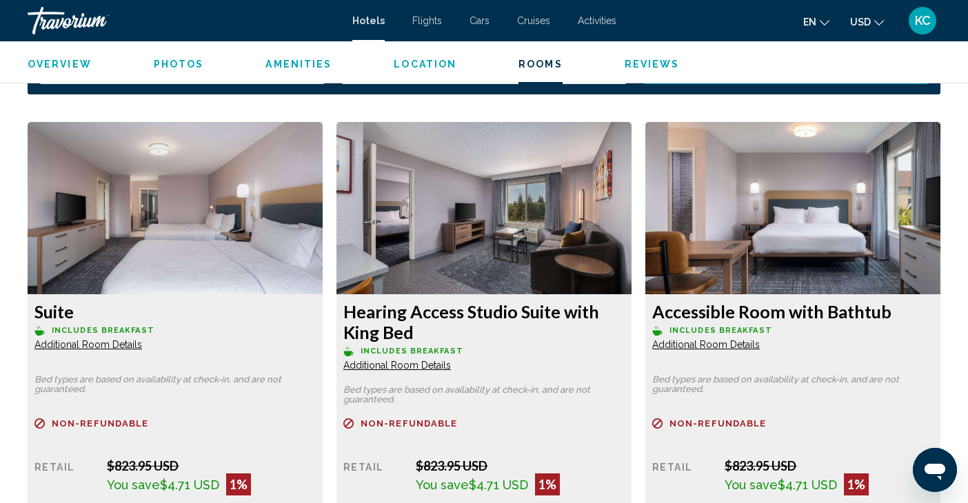
click at [101, 347] on span "Additional Room Details" at bounding box center [88, 344] width 108 height 11
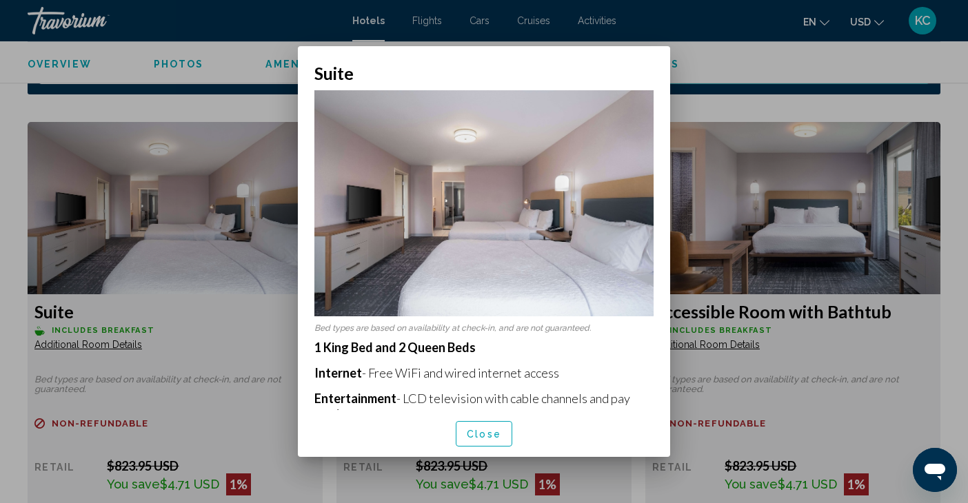
scroll to position [0, 0]
click at [66, 403] on div at bounding box center [484, 251] width 968 height 503
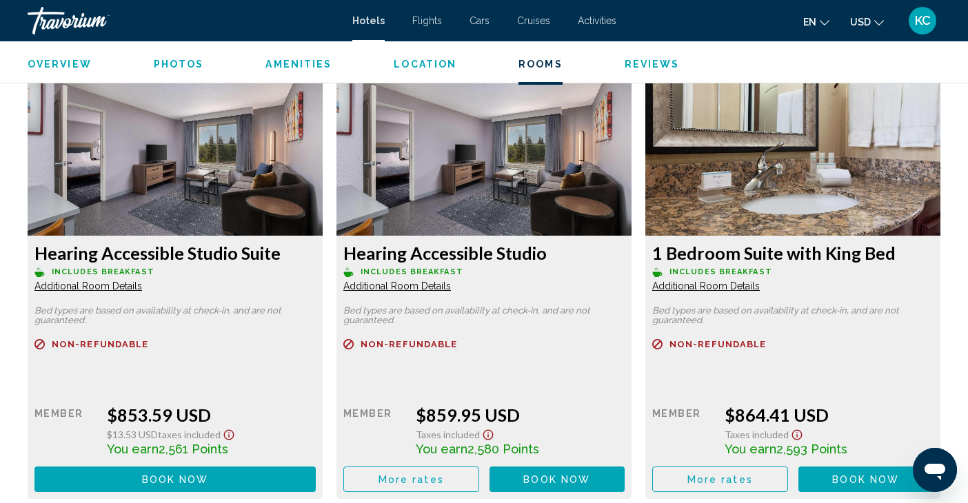
scroll to position [2833, 0]
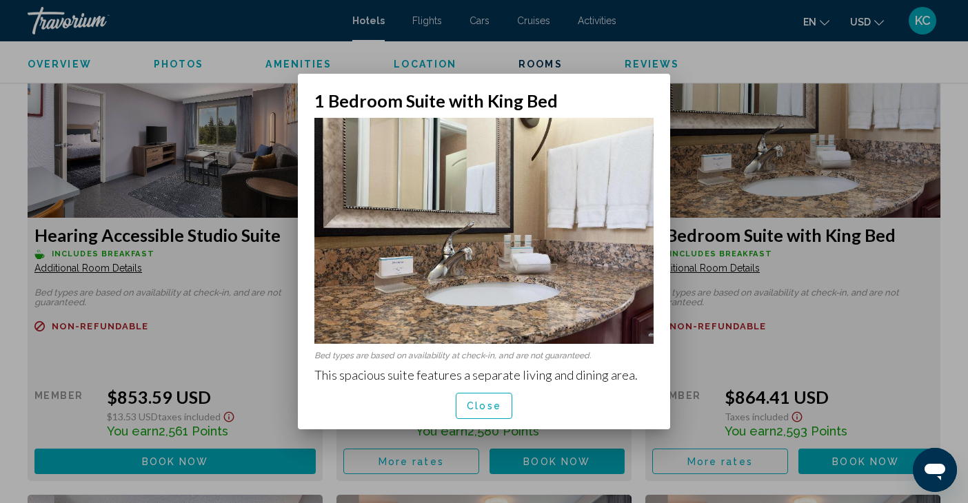
scroll to position [0, 0]
click at [481, 410] on span "Close" at bounding box center [484, 406] width 34 height 11
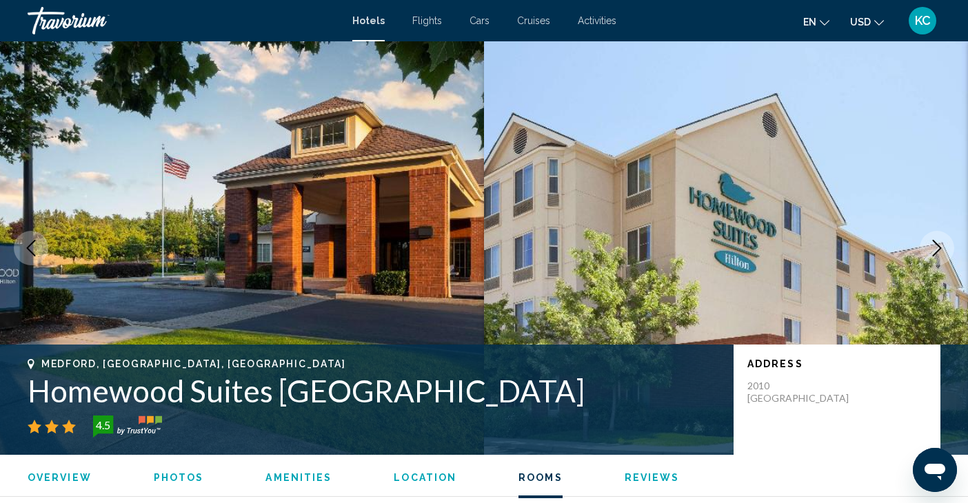
scroll to position [2833, 0]
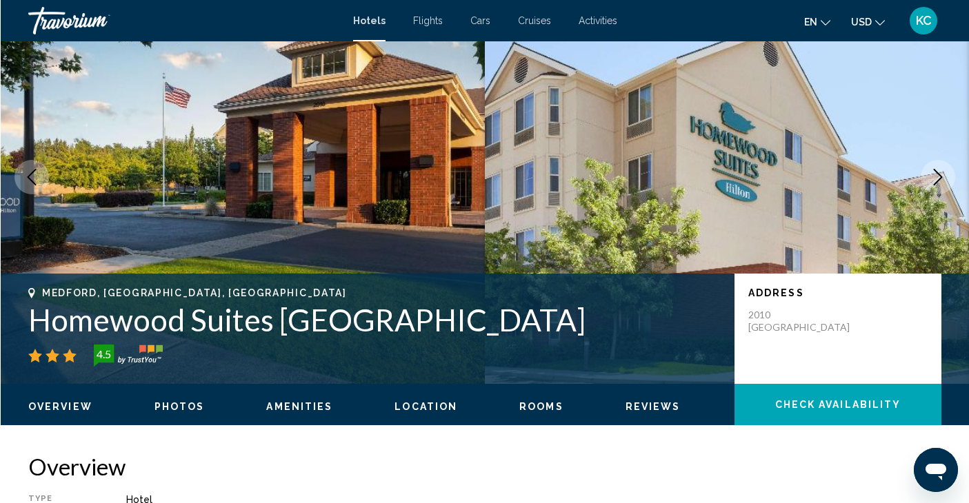
scroll to position [0, 0]
